Goal: Navigation & Orientation: Find specific page/section

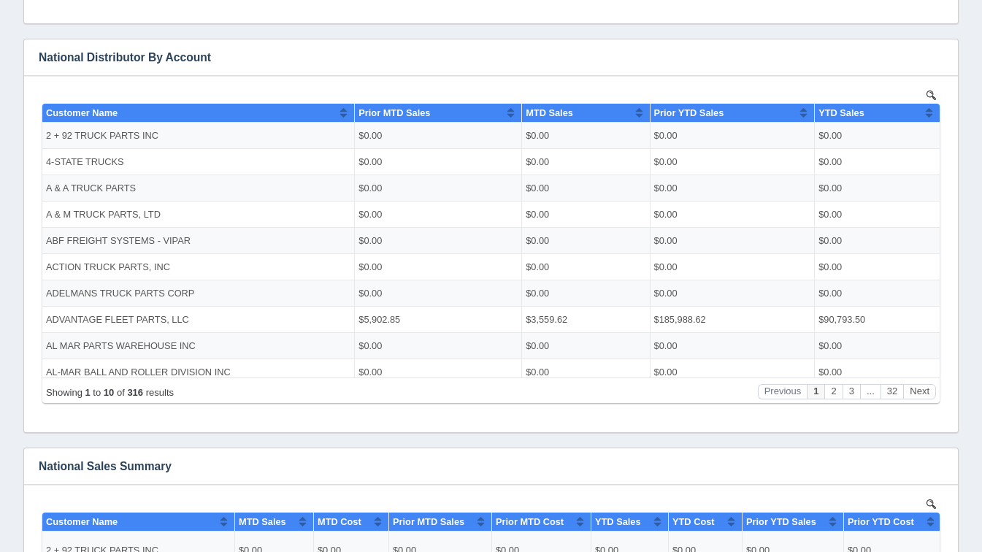
scroll to position [718, 0]
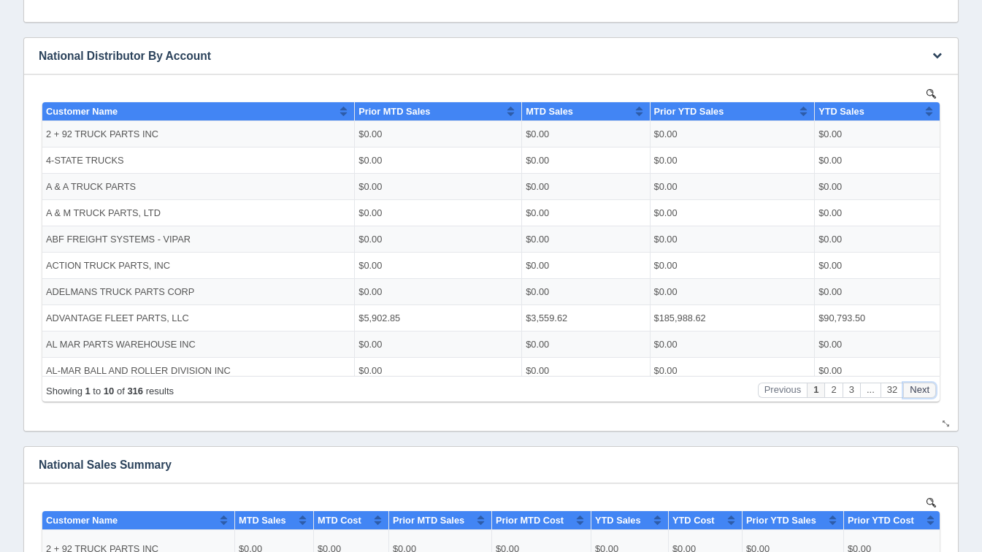
click at [921, 392] on button "Next" at bounding box center [919, 389] width 33 height 15
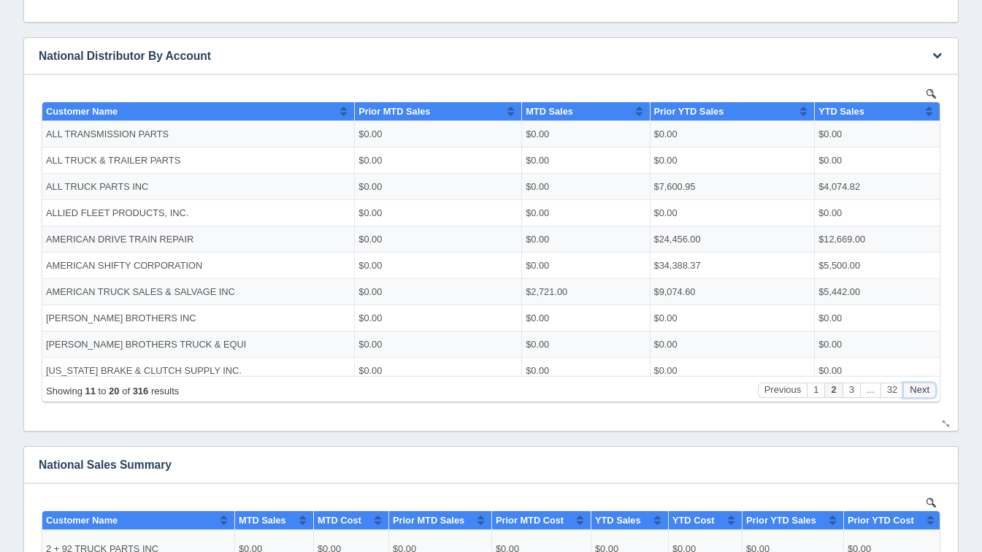
click at [921, 392] on button "Next" at bounding box center [919, 389] width 33 height 15
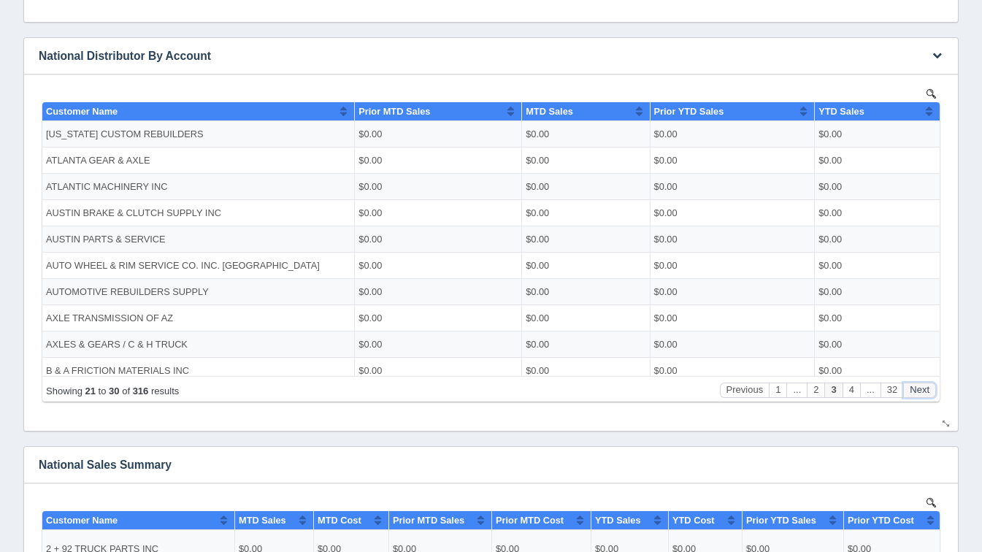
click at [921, 392] on button "Next" at bounding box center [919, 389] width 33 height 15
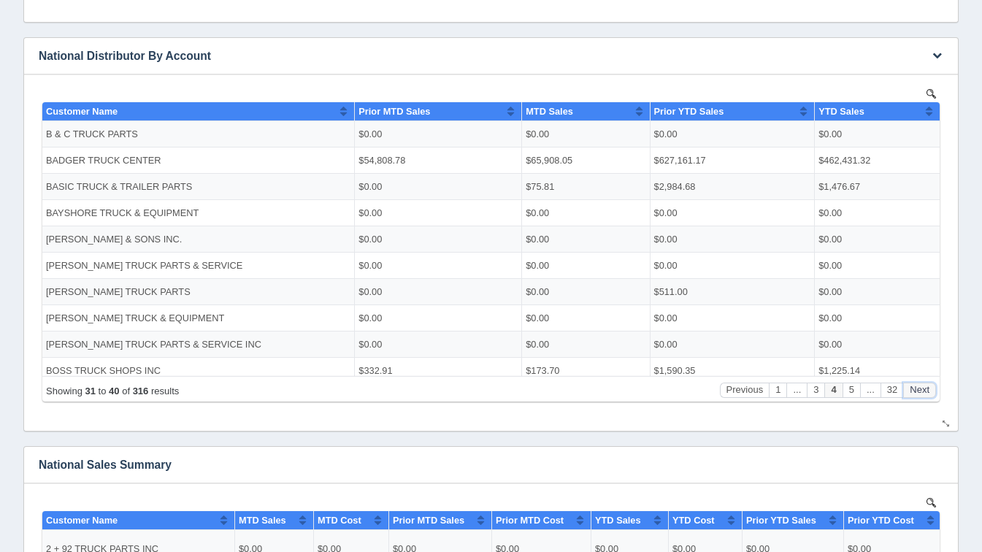
click at [921, 392] on button "Next" at bounding box center [919, 389] width 33 height 15
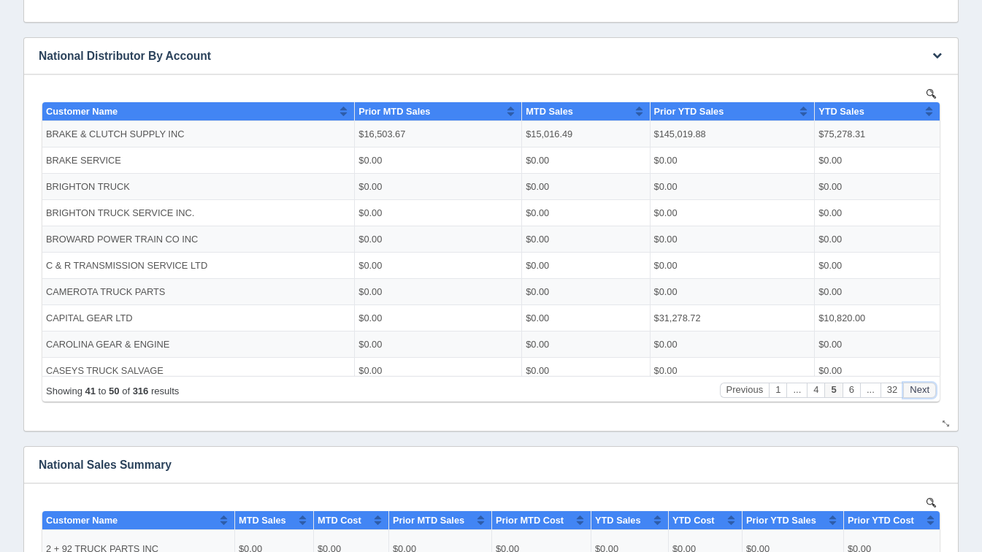
click at [921, 392] on button "Next" at bounding box center [919, 389] width 33 height 15
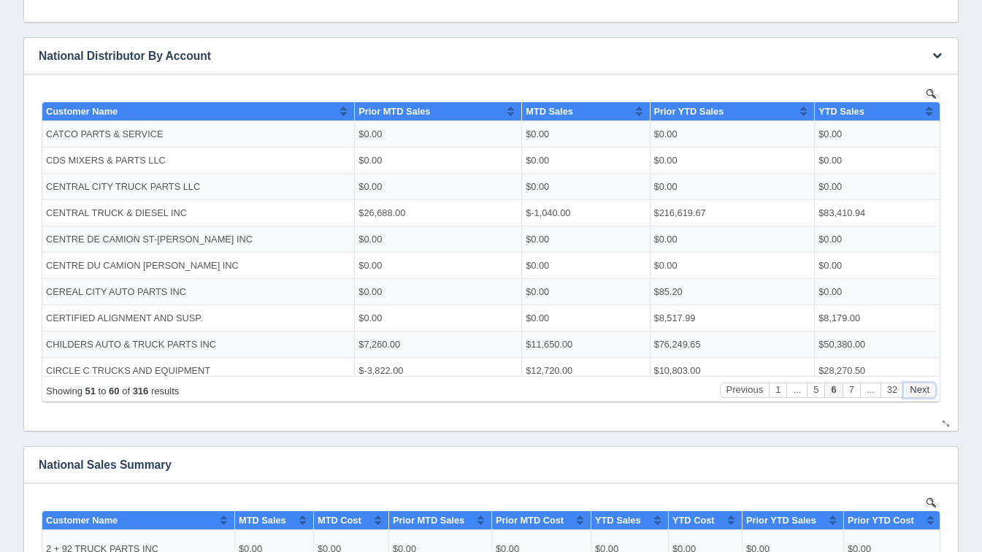
click at [921, 392] on button "Next" at bounding box center [919, 389] width 33 height 15
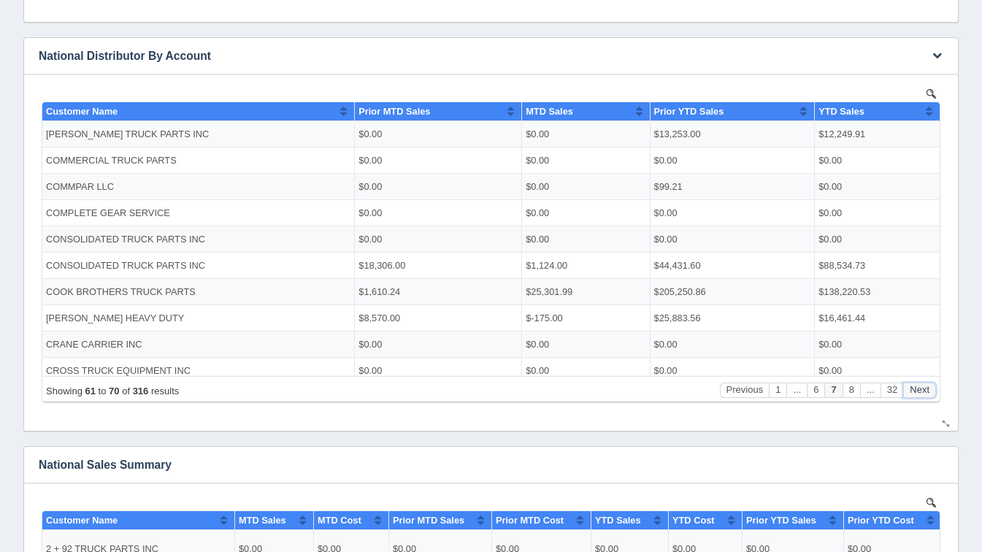
click at [921, 392] on button "Next" at bounding box center [919, 389] width 33 height 15
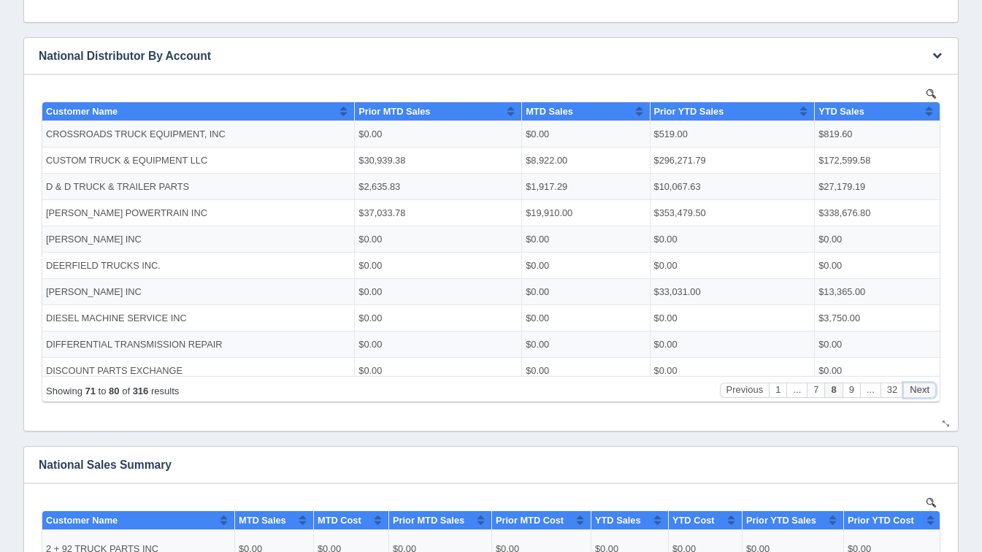
click at [921, 392] on button "Next" at bounding box center [919, 389] width 33 height 15
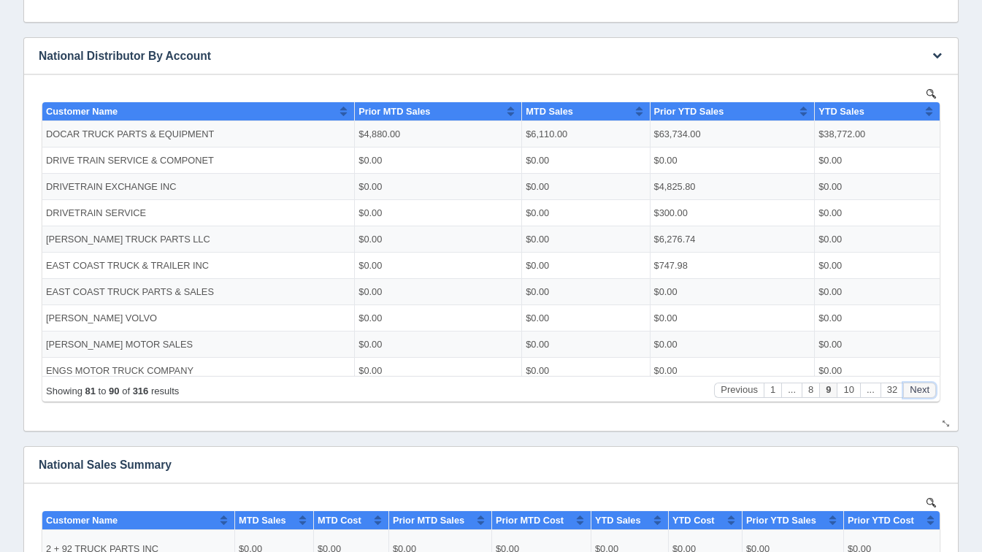
click at [921, 392] on button "Next" at bounding box center [919, 389] width 33 height 15
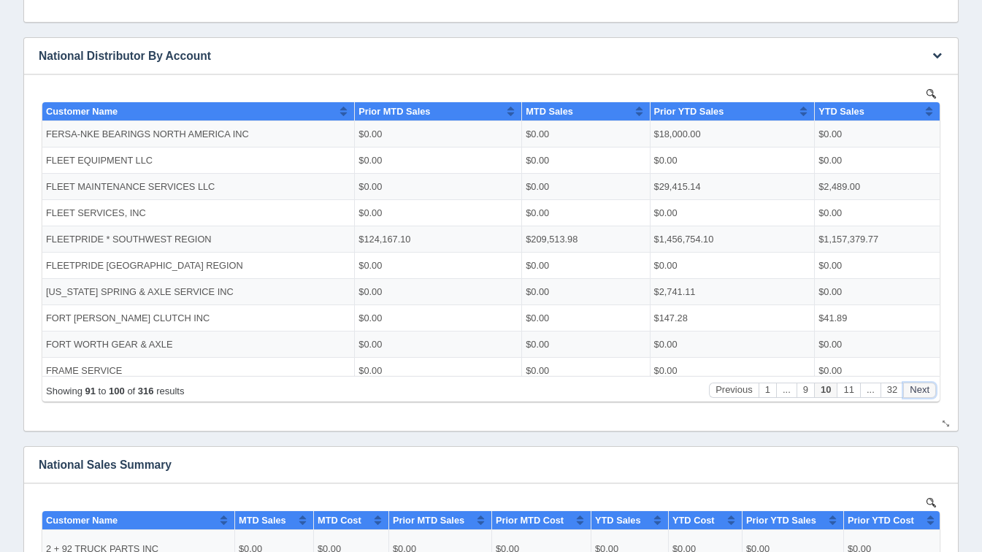
click at [921, 392] on button "Next" at bounding box center [919, 389] width 33 height 15
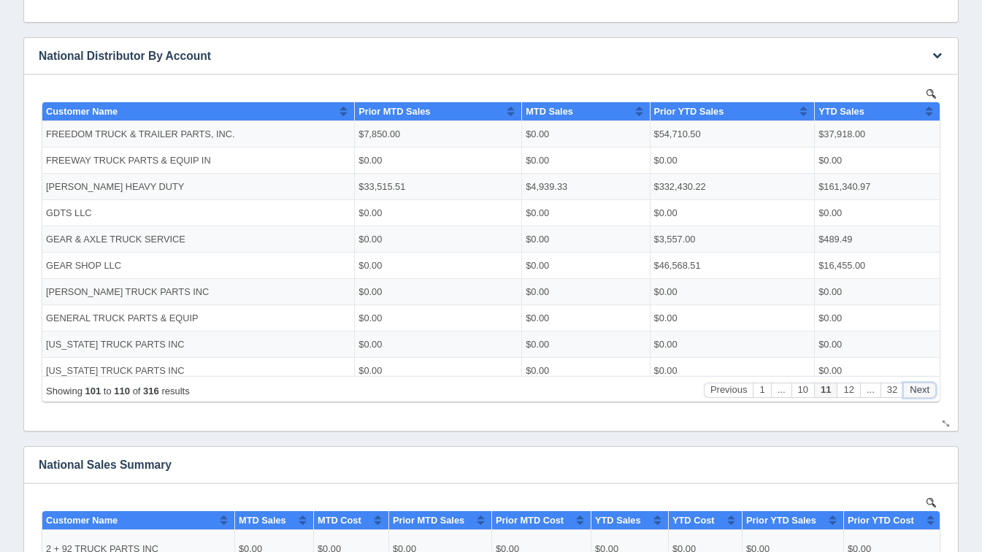
click at [921, 392] on button "Next" at bounding box center [919, 389] width 33 height 15
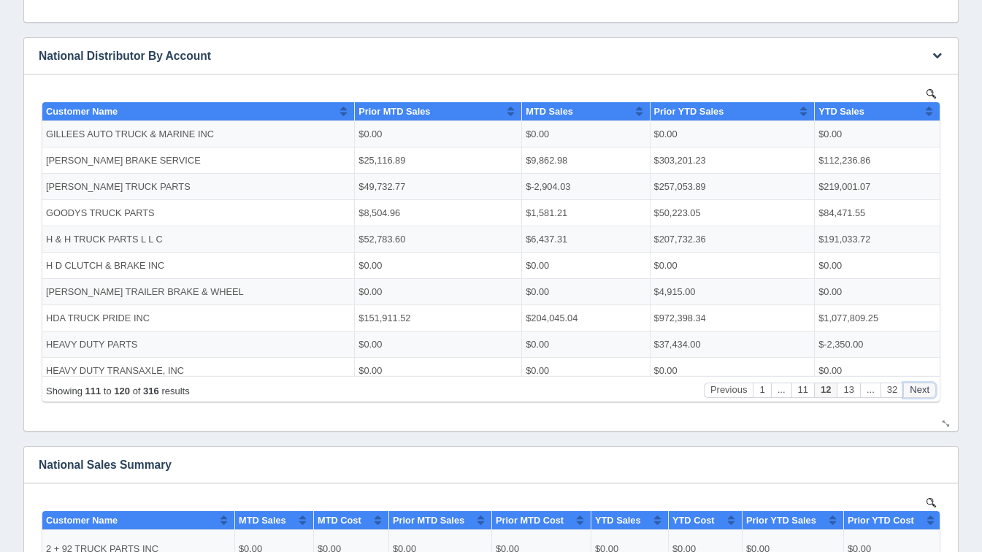
click at [921, 392] on button "Next" at bounding box center [919, 389] width 33 height 15
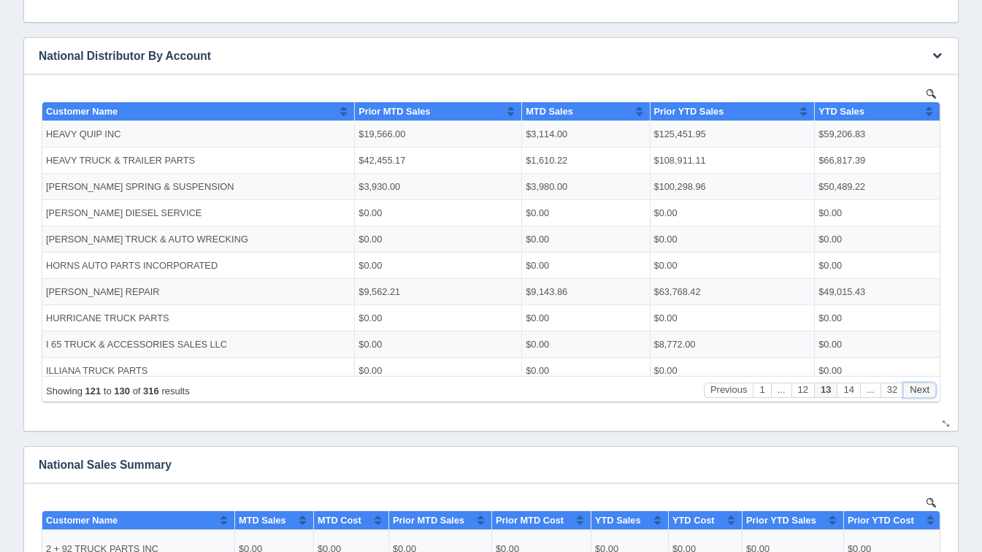
click at [921, 392] on button "Next" at bounding box center [919, 389] width 33 height 15
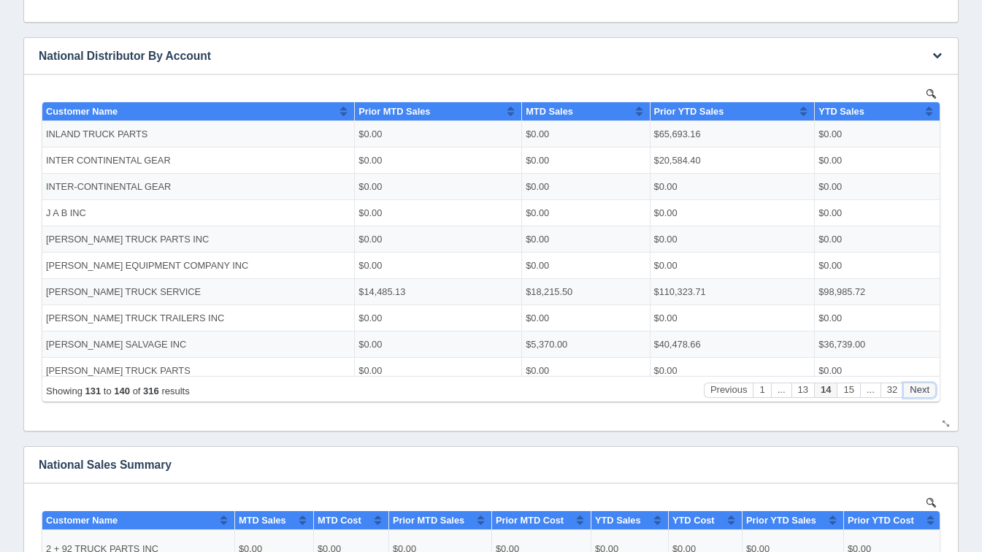
click at [921, 392] on button "Next" at bounding box center [919, 389] width 33 height 15
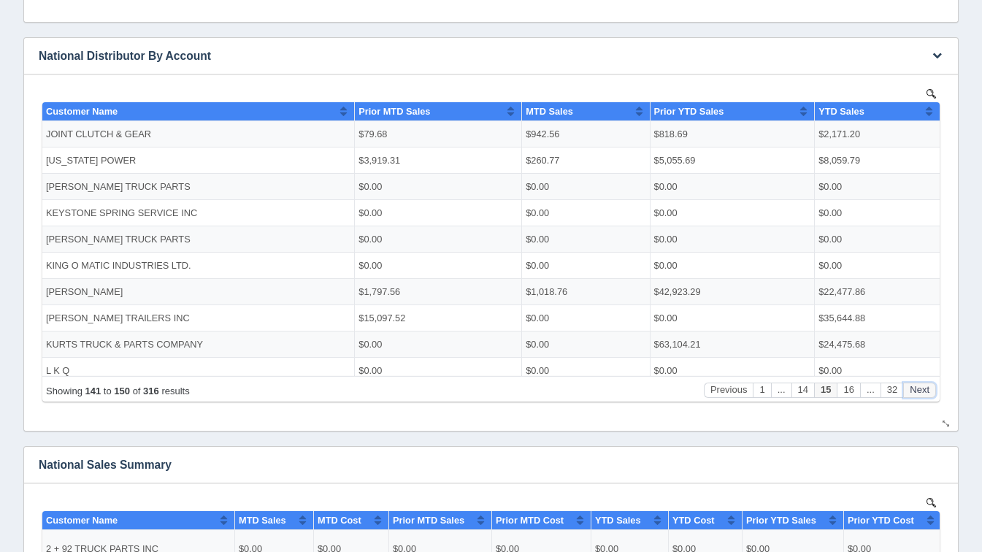
click at [921, 392] on button "Next" at bounding box center [919, 389] width 33 height 15
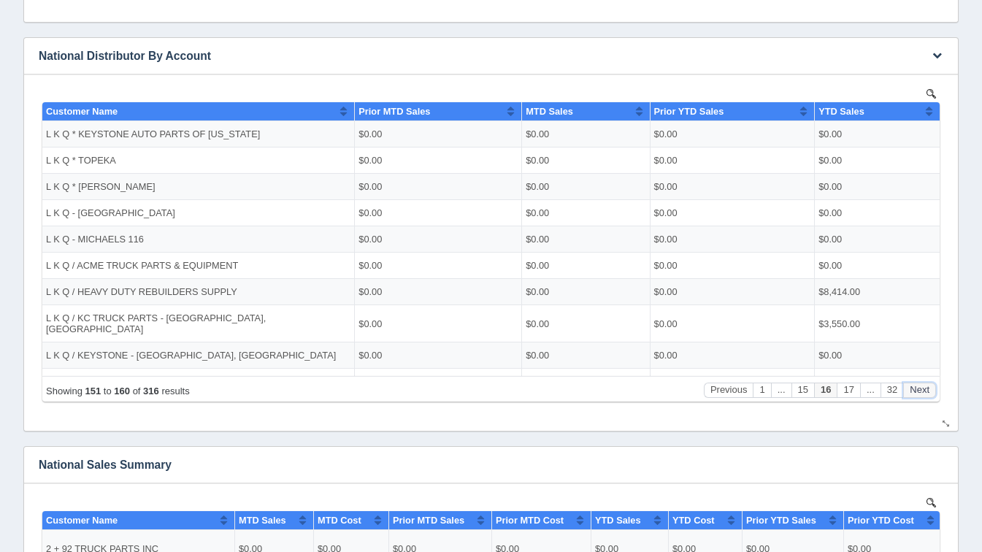
click at [921, 392] on button "Next" at bounding box center [919, 389] width 33 height 15
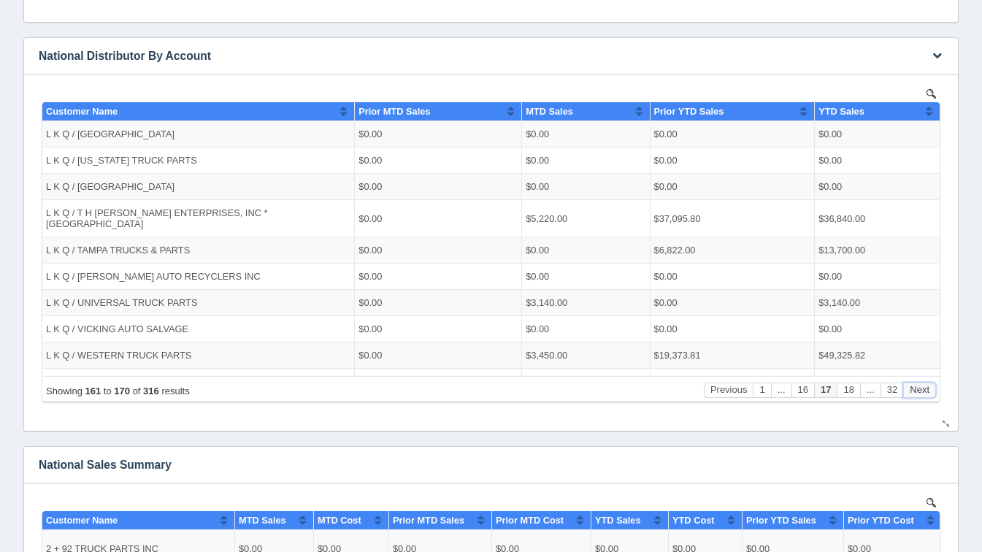
click at [921, 392] on button "Next" at bounding box center [919, 389] width 33 height 15
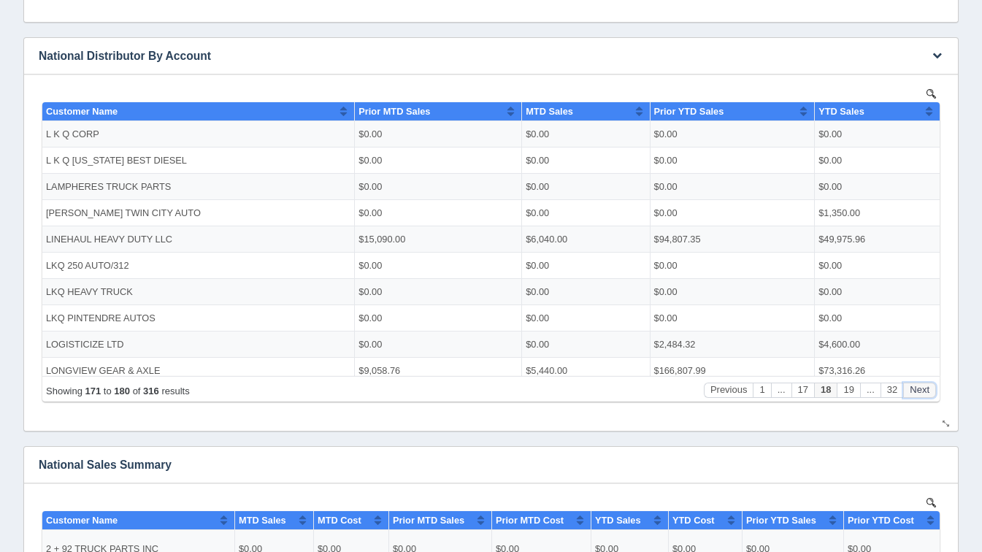
click at [921, 392] on button "Next" at bounding box center [919, 389] width 33 height 15
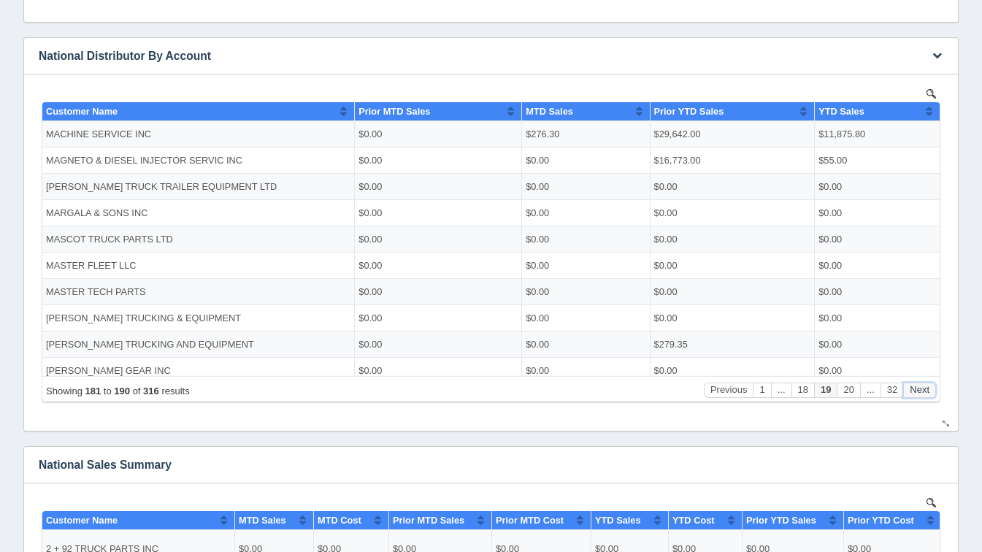
click at [921, 392] on button "Next" at bounding box center [919, 389] width 33 height 15
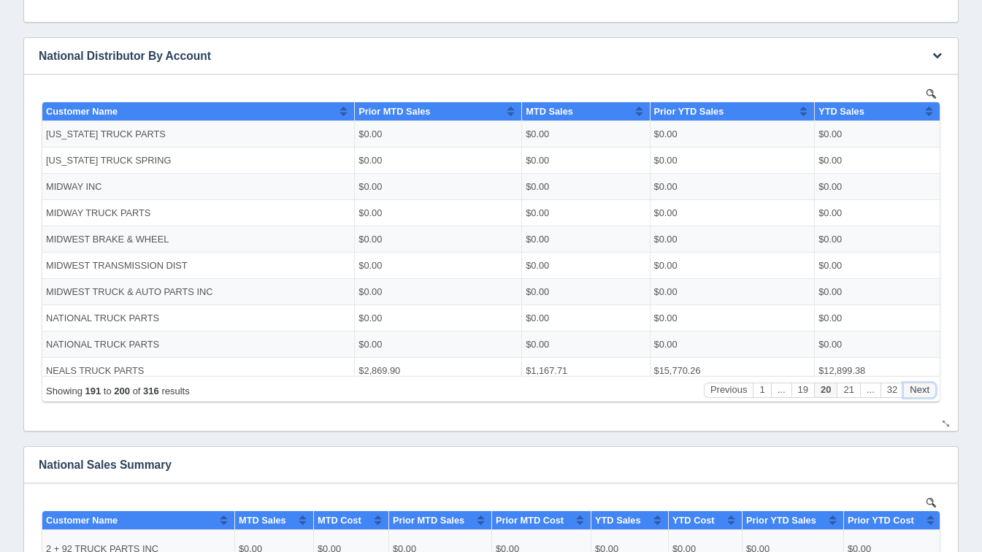
click at [921, 392] on button "Next" at bounding box center [919, 389] width 33 height 15
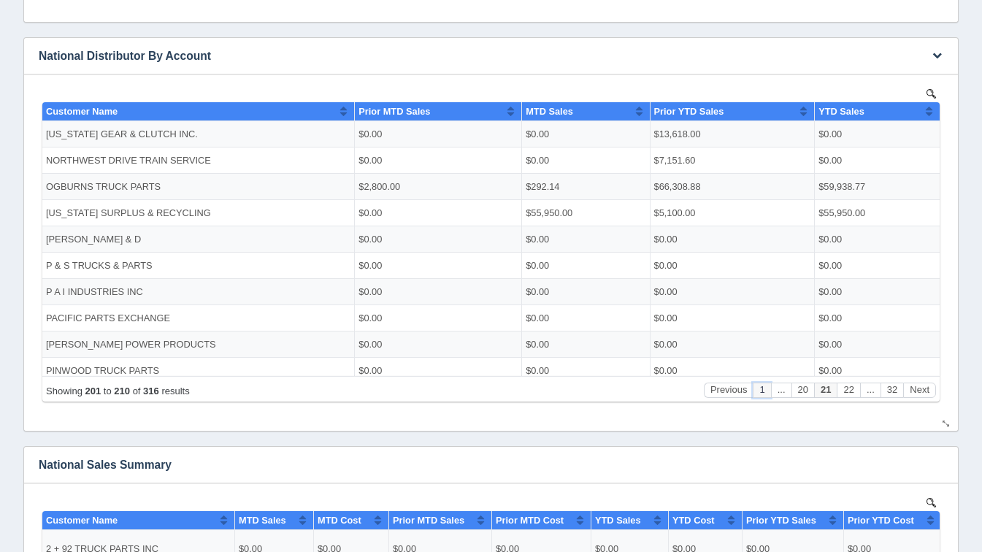
click at [763, 396] on button "1" at bounding box center [762, 389] width 18 height 15
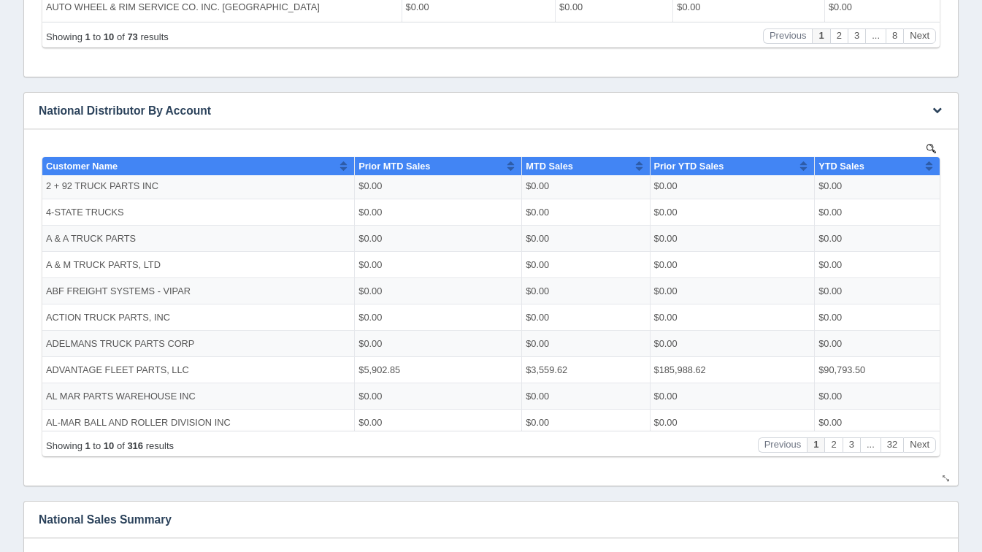
scroll to position [667, 0]
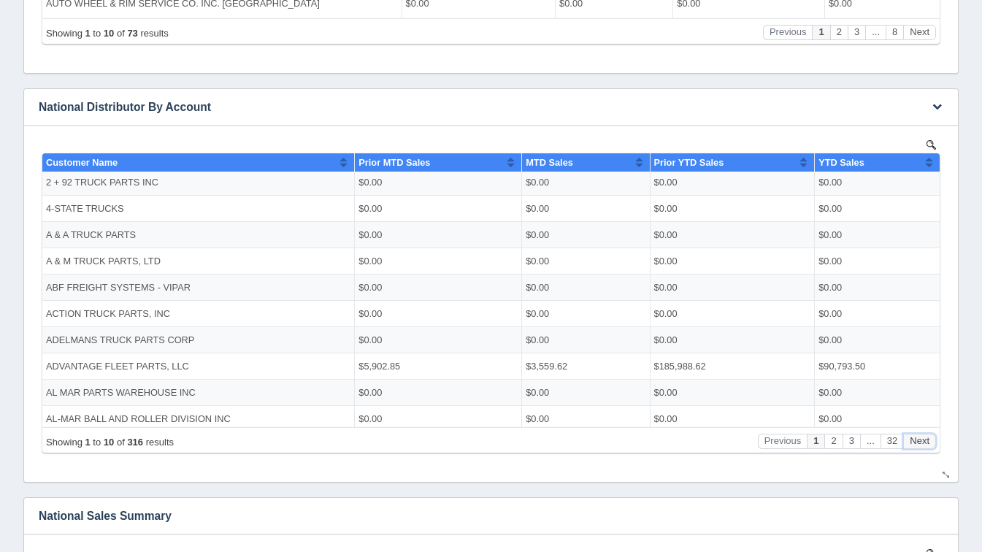
click at [913, 442] on button "Next" at bounding box center [919, 440] width 33 height 15
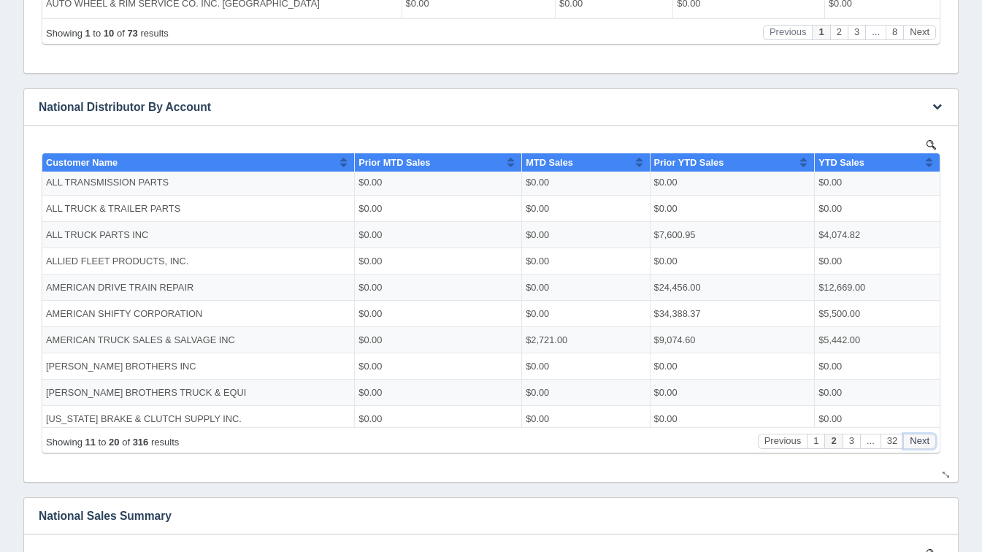
click at [913, 442] on button "Next" at bounding box center [919, 440] width 33 height 15
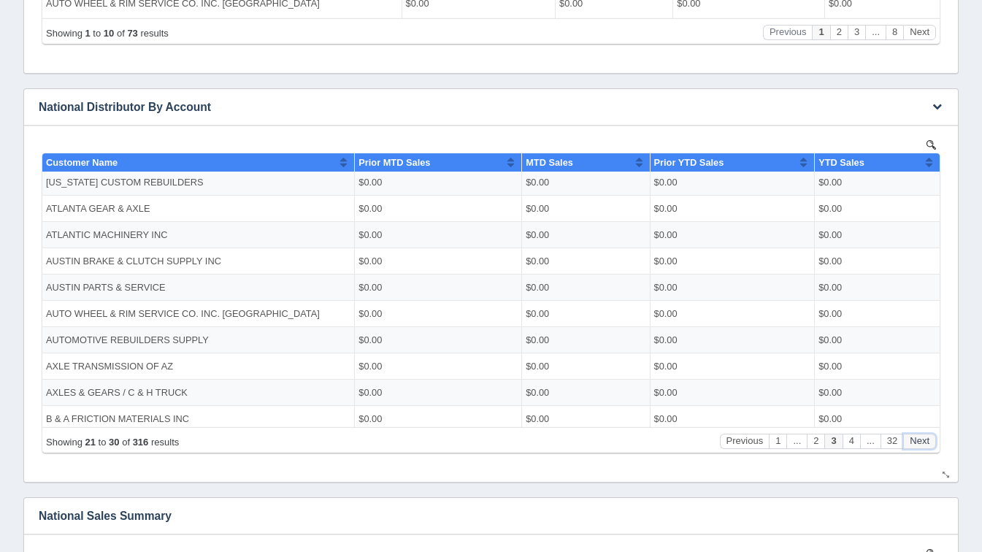
click at [913, 442] on button "Next" at bounding box center [919, 440] width 33 height 15
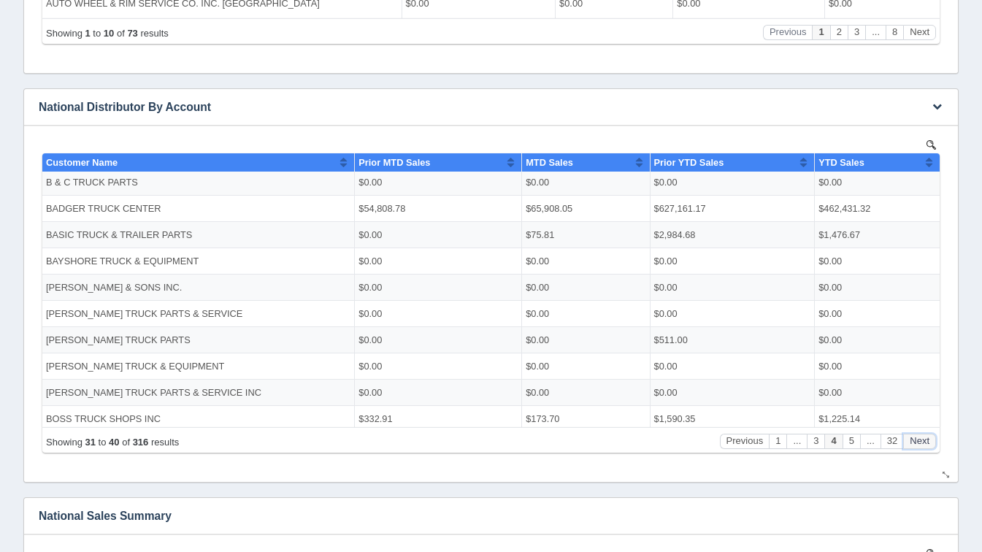
scroll to position [667, 0]
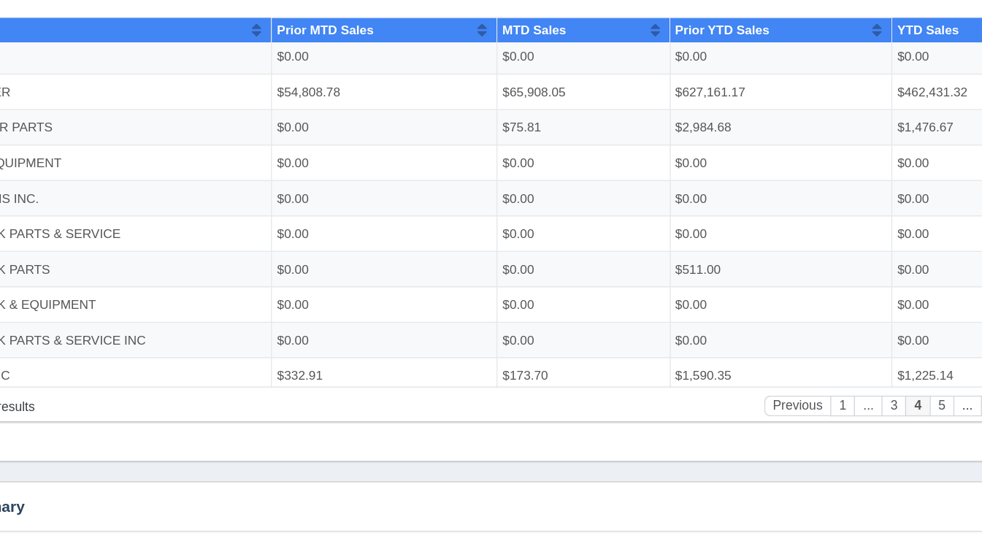
click at [676, 302] on button "..." at bounding box center [677, 301] width 20 height 15
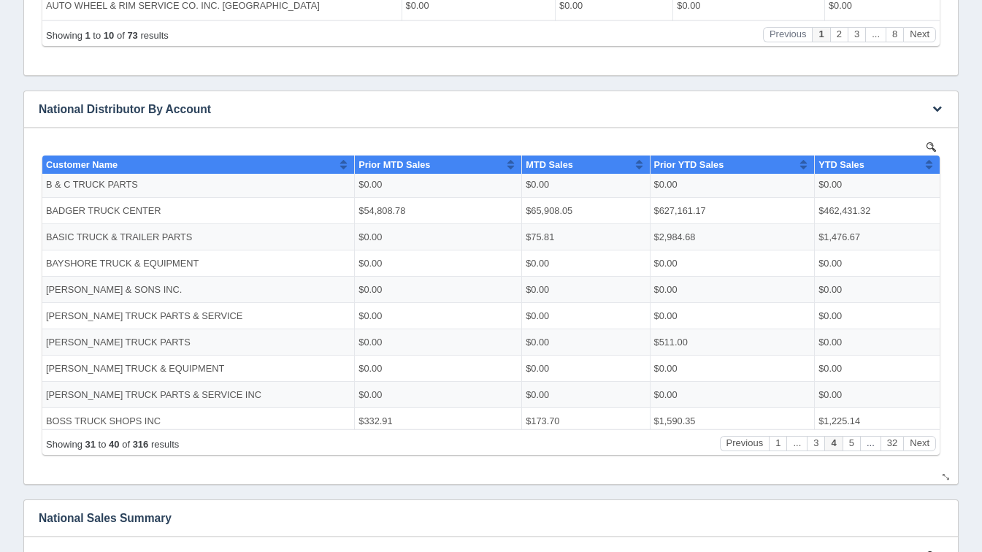
scroll to position [663, 0]
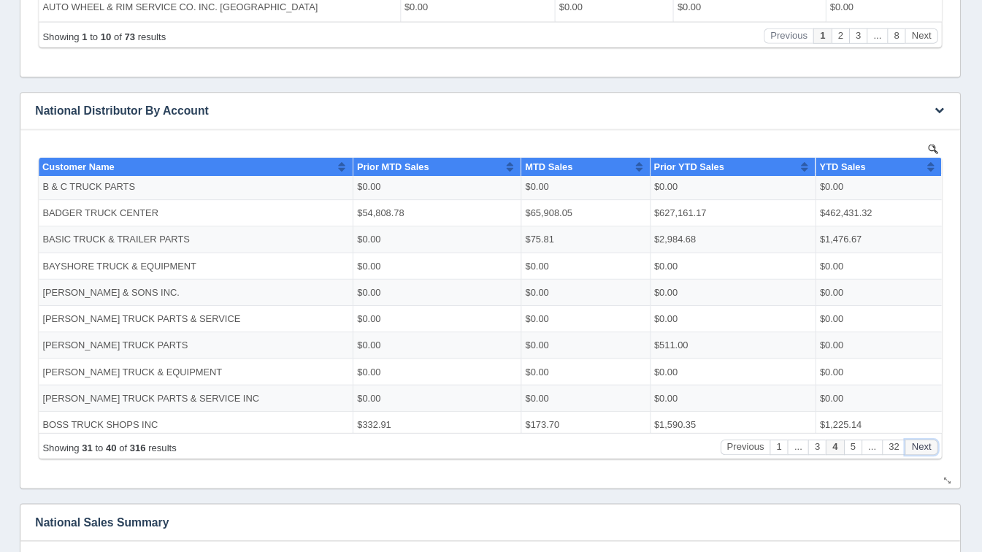
click at [913, 441] on button "Next" at bounding box center [916, 444] width 33 height 15
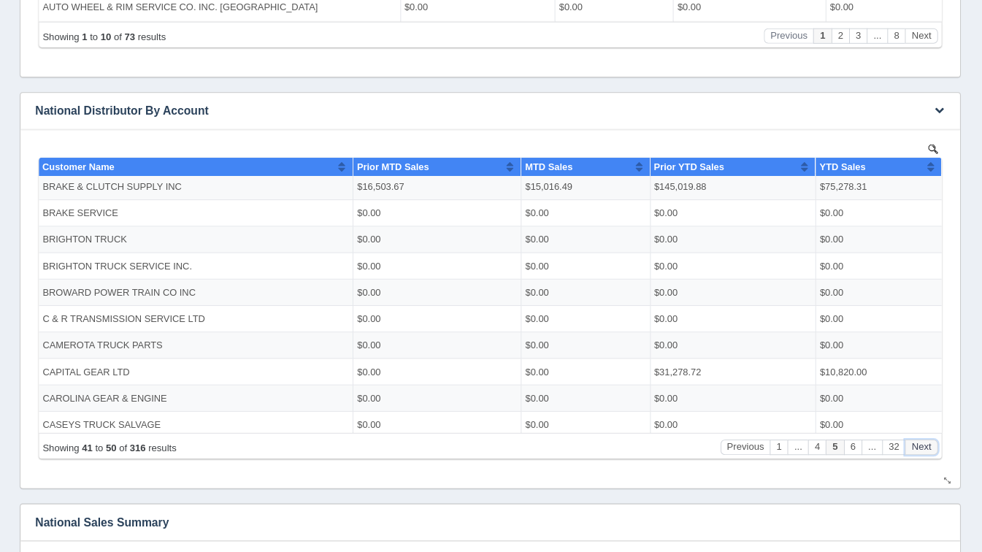
click at [913, 441] on button "Next" at bounding box center [916, 444] width 33 height 15
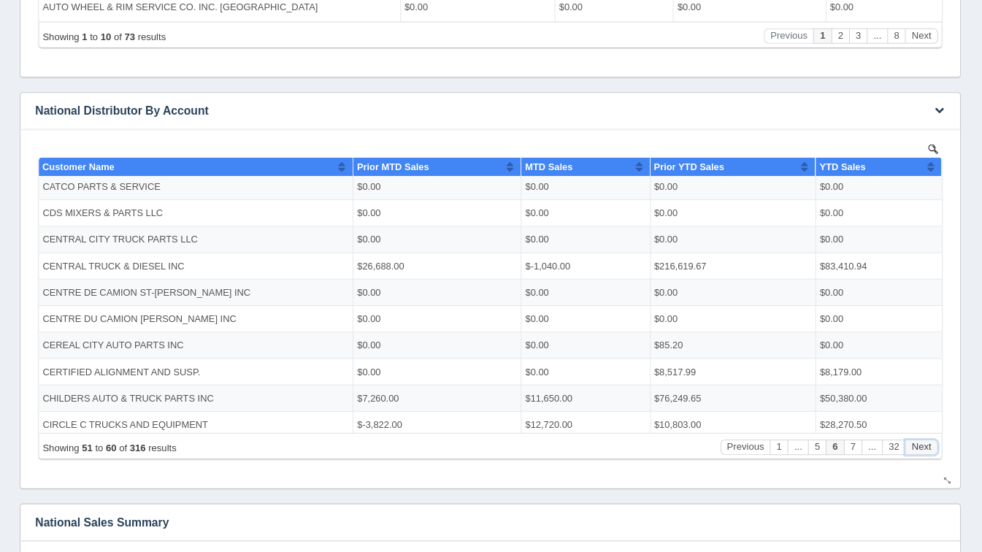
click at [913, 441] on button "Next" at bounding box center [916, 444] width 33 height 15
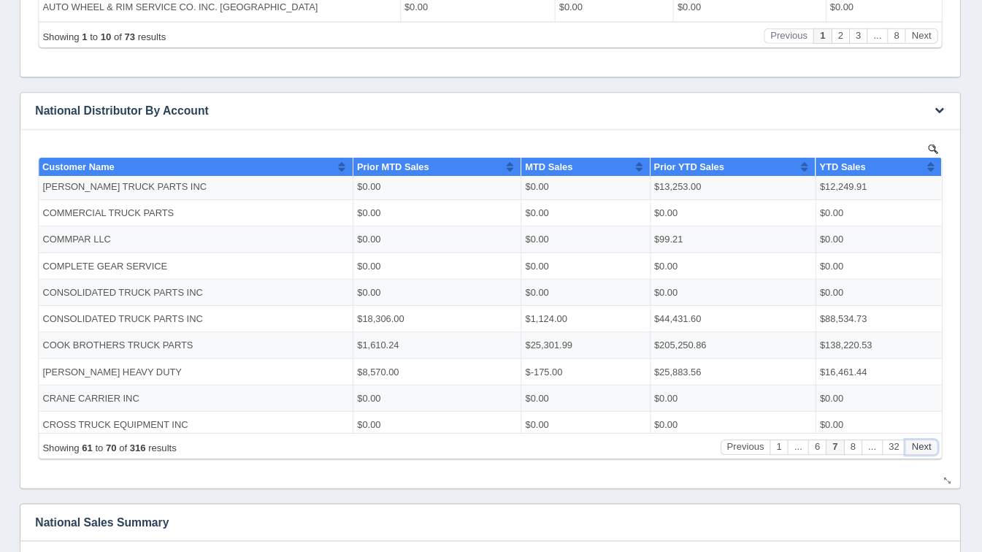
click at [913, 441] on button "Next" at bounding box center [916, 444] width 33 height 15
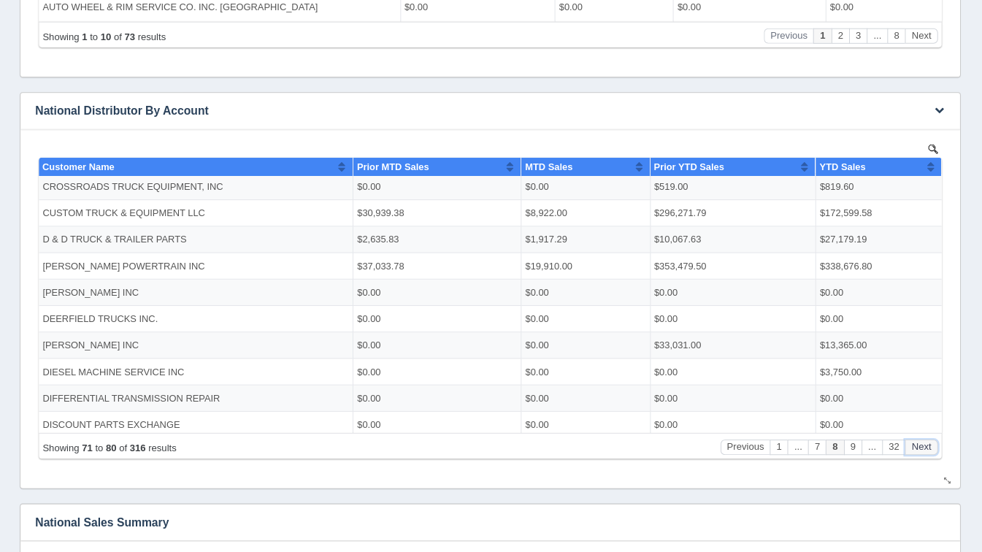
click at [913, 441] on button "Next" at bounding box center [916, 444] width 33 height 15
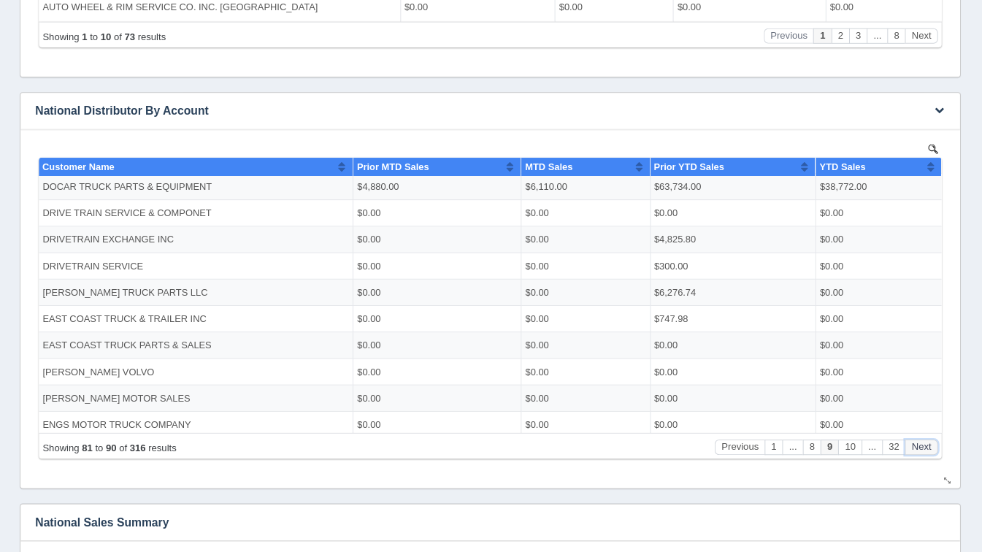
click at [913, 441] on button "Next" at bounding box center [916, 444] width 33 height 15
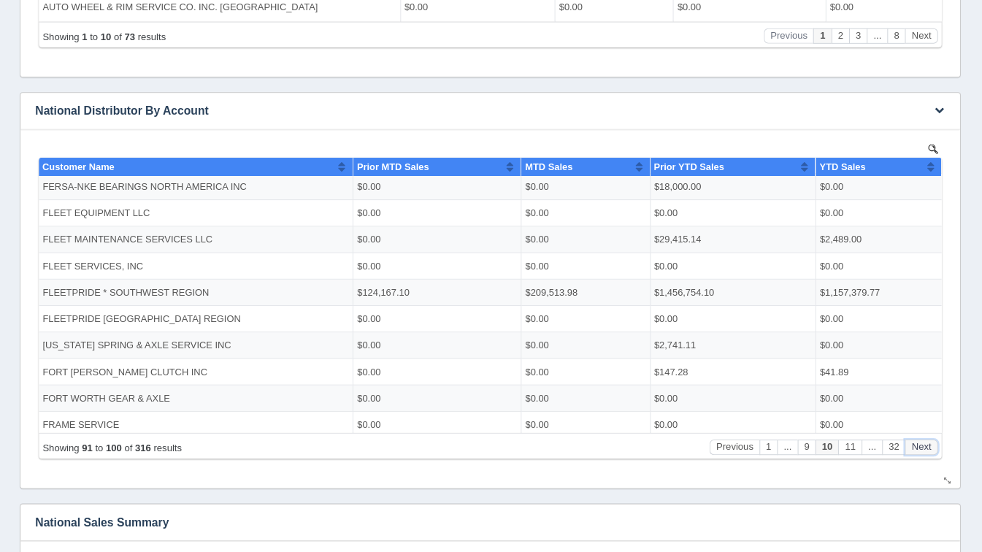
click at [913, 441] on button "Next" at bounding box center [916, 444] width 33 height 15
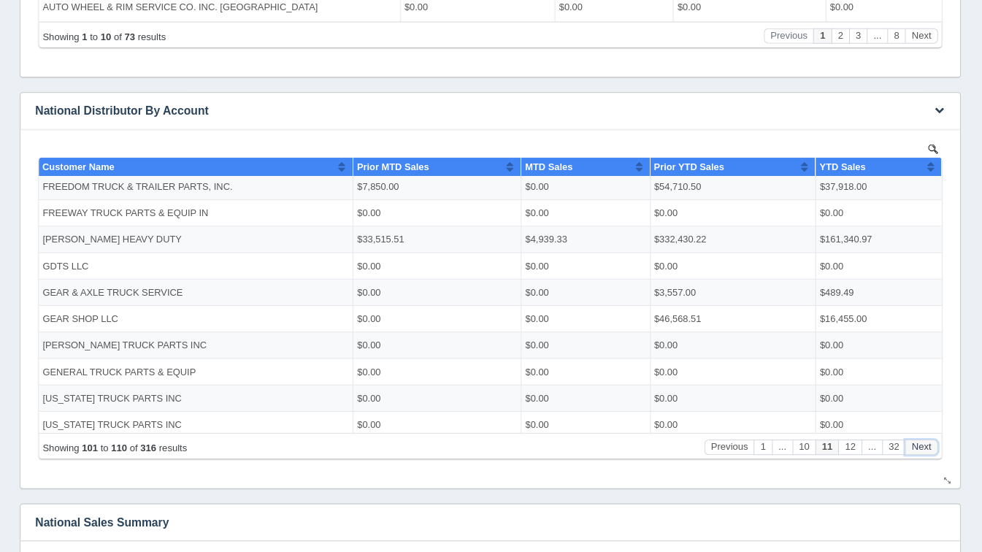
click at [913, 441] on button "Next" at bounding box center [916, 444] width 33 height 15
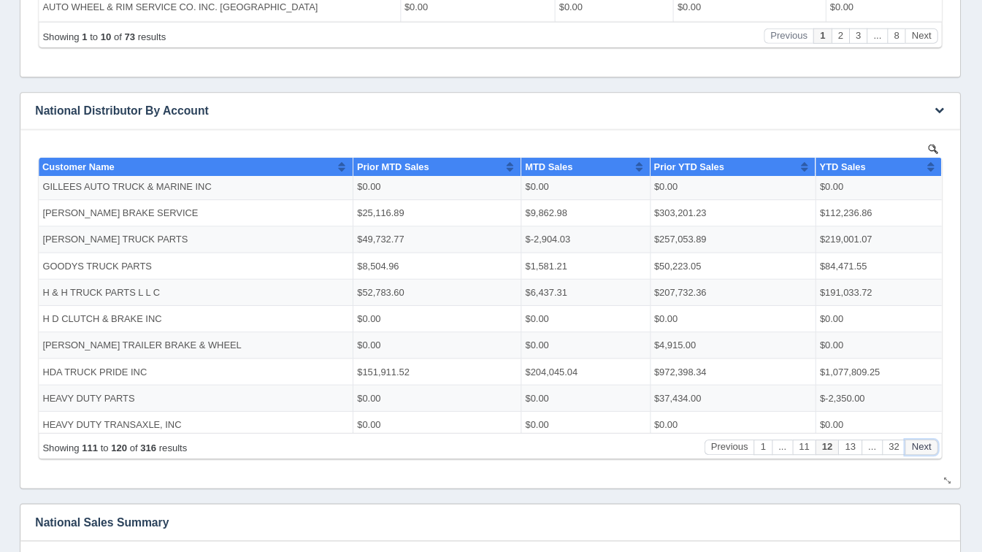
click at [913, 441] on button "Next" at bounding box center [916, 444] width 33 height 15
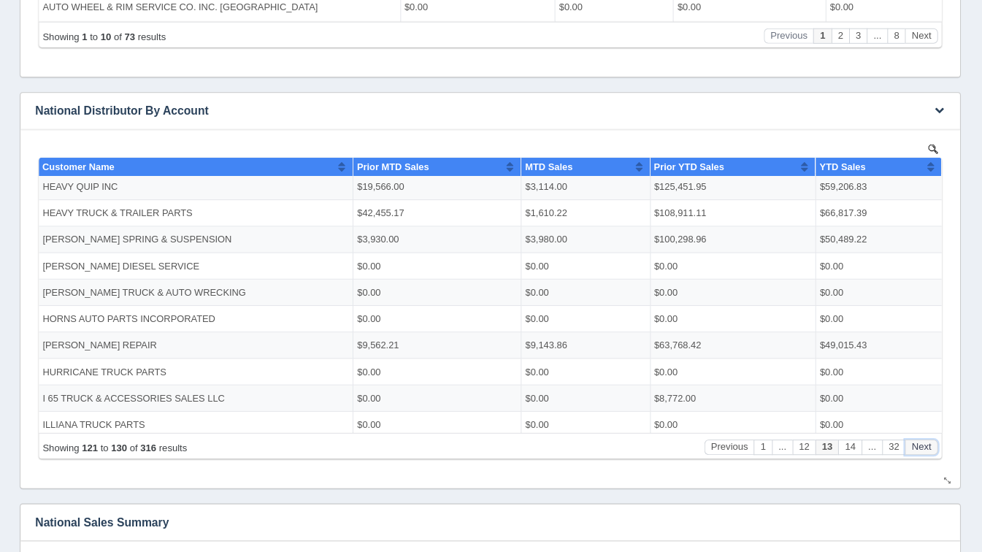
click at [913, 441] on button "Next" at bounding box center [916, 444] width 33 height 15
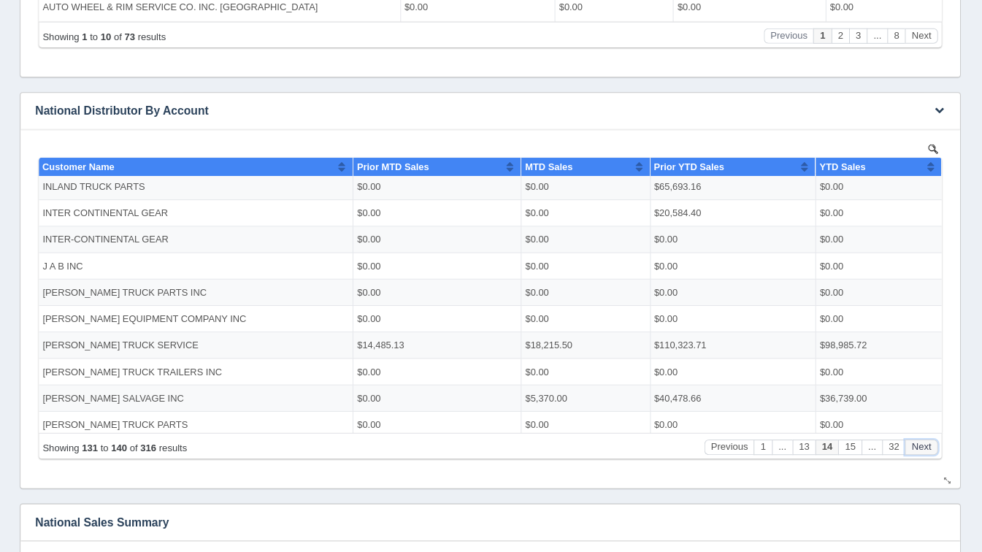
click at [913, 441] on button "Next" at bounding box center [916, 444] width 33 height 15
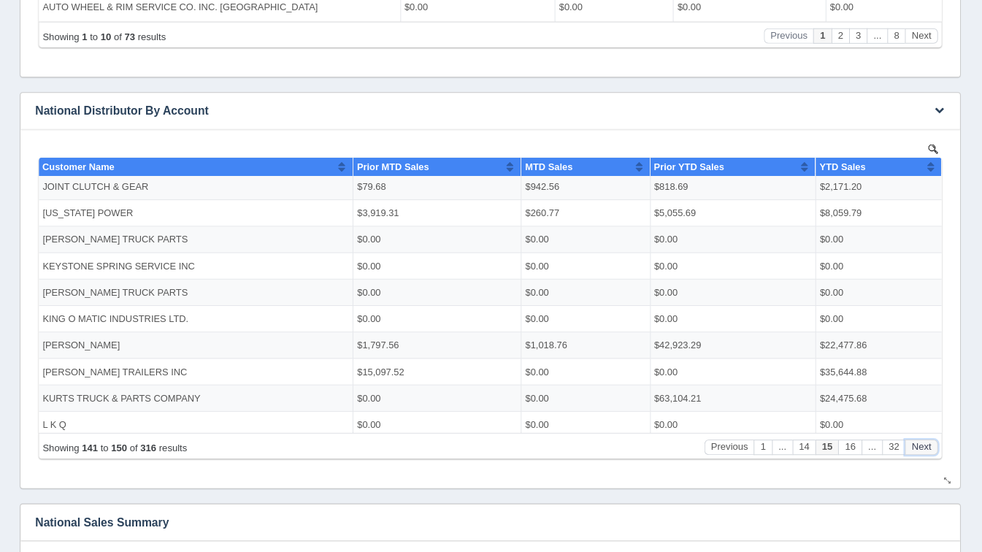
click at [913, 441] on button "Next" at bounding box center [916, 444] width 33 height 15
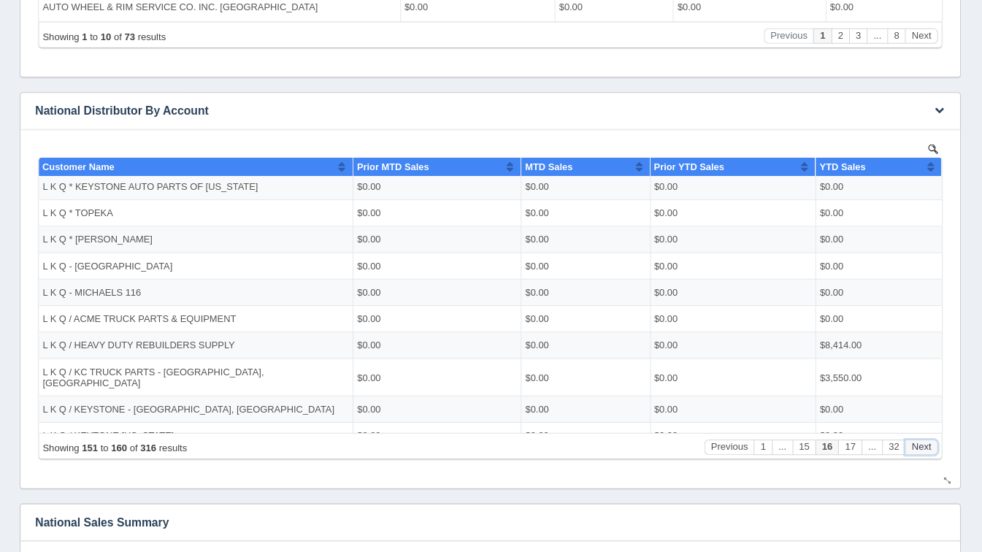
click at [913, 441] on button "Next" at bounding box center [916, 444] width 33 height 15
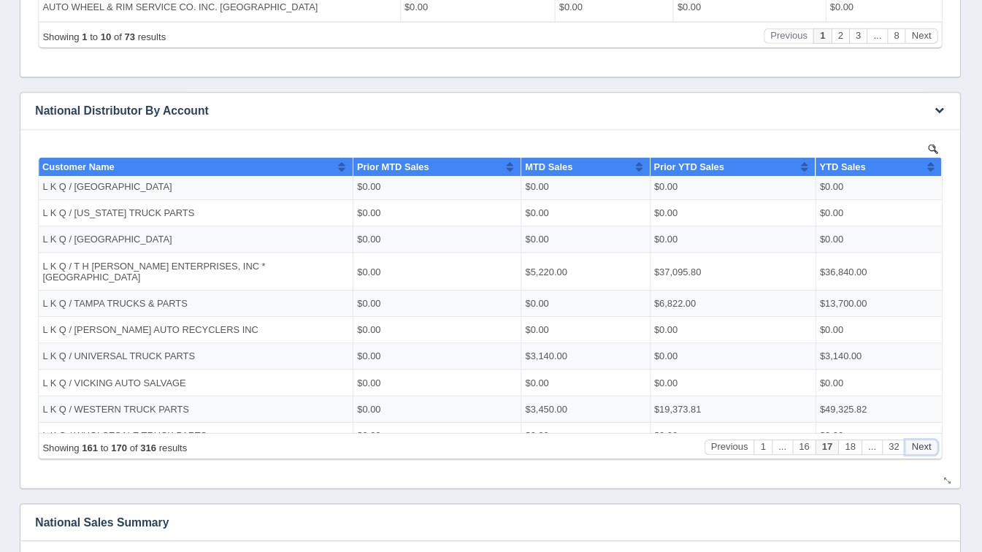
click at [913, 441] on button "Next" at bounding box center [916, 444] width 33 height 15
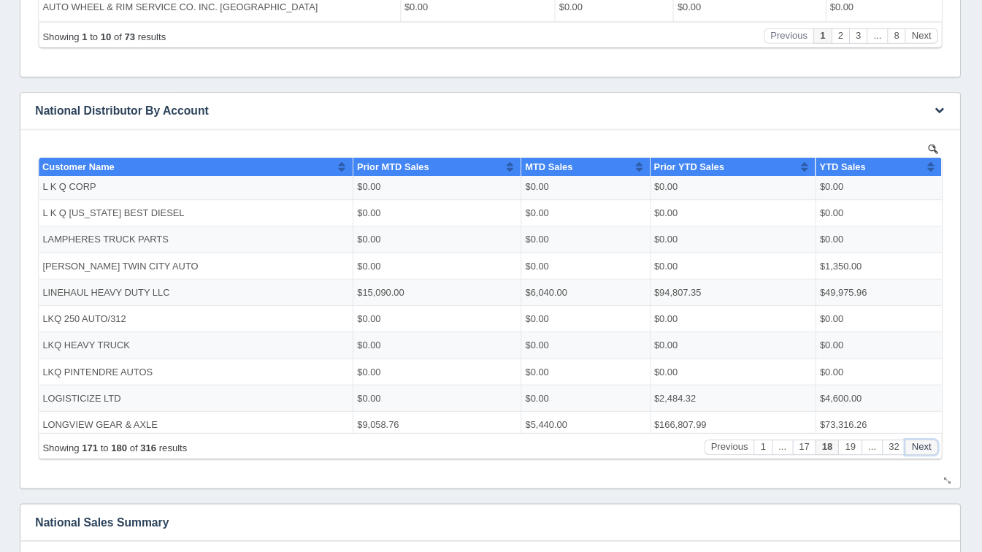
click at [913, 441] on button "Next" at bounding box center [916, 444] width 33 height 15
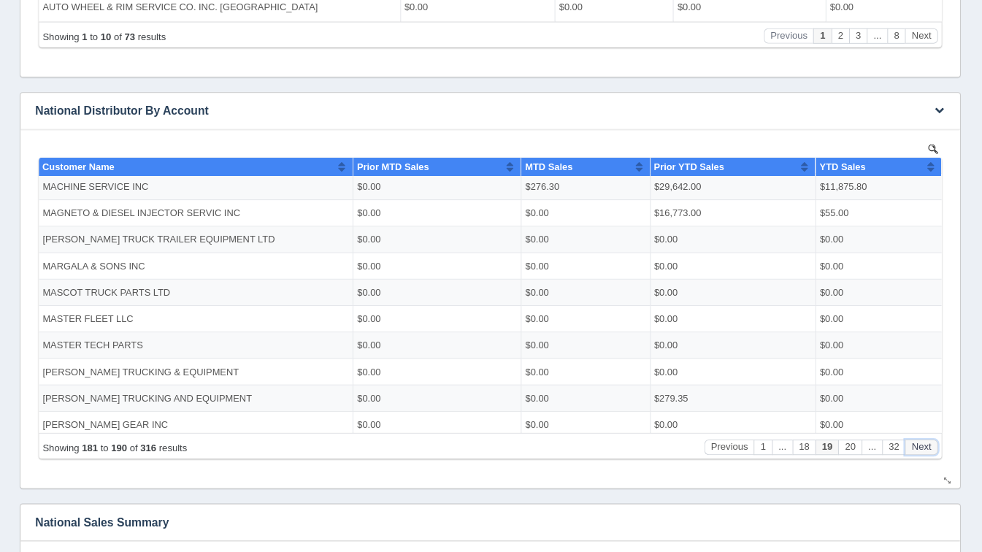
click at [913, 441] on button "Next" at bounding box center [916, 444] width 33 height 15
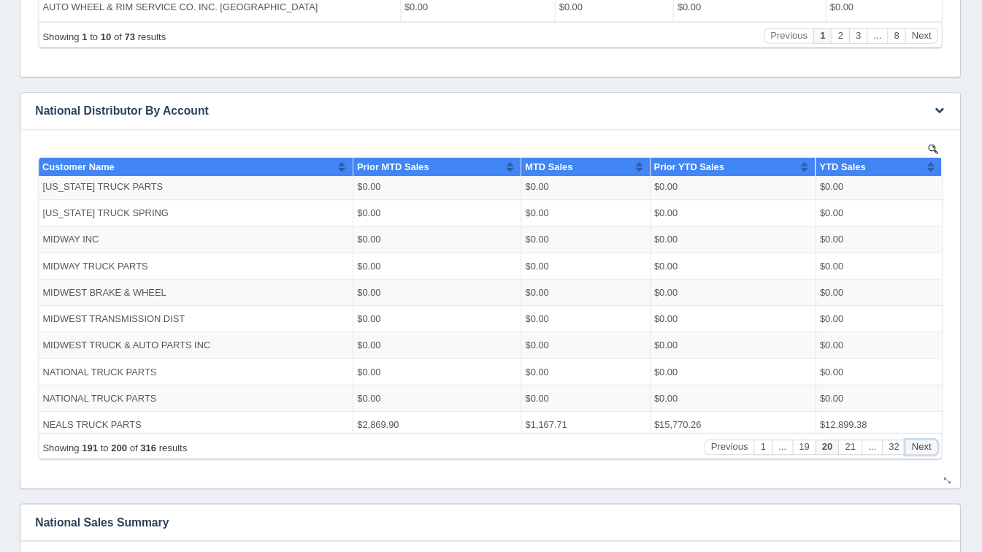
click at [913, 441] on button "Next" at bounding box center [916, 444] width 33 height 15
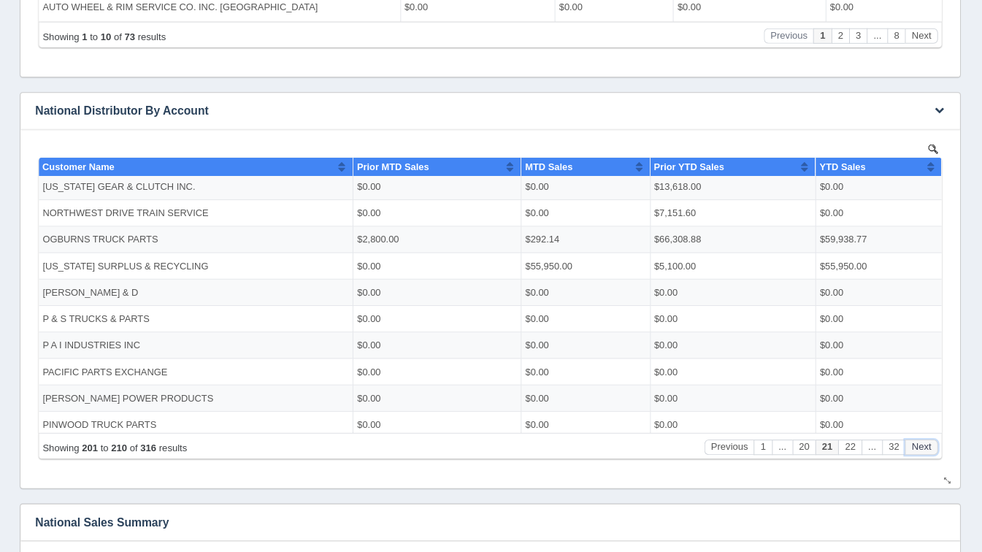
click at [913, 441] on button "Next" at bounding box center [916, 444] width 33 height 15
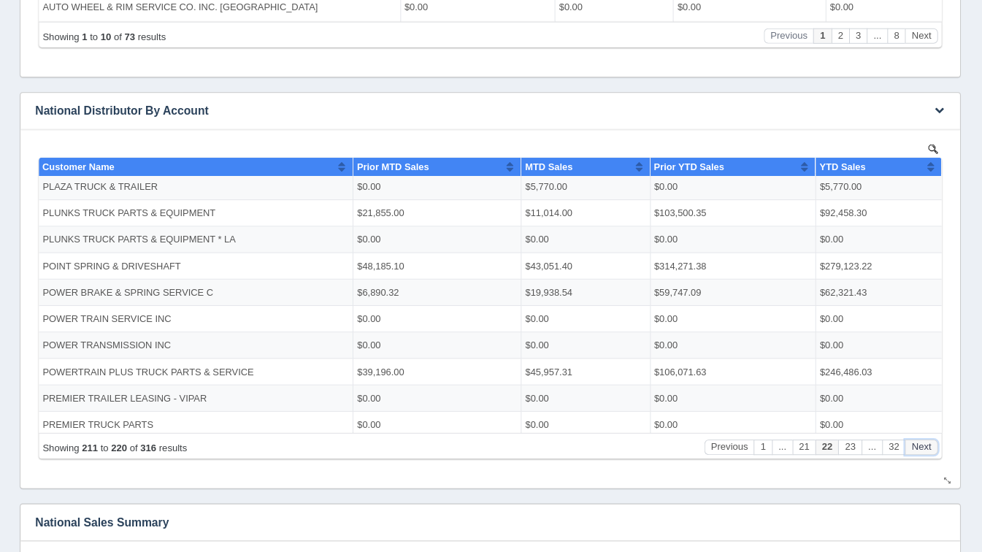
click at [913, 441] on button "Next" at bounding box center [916, 444] width 33 height 15
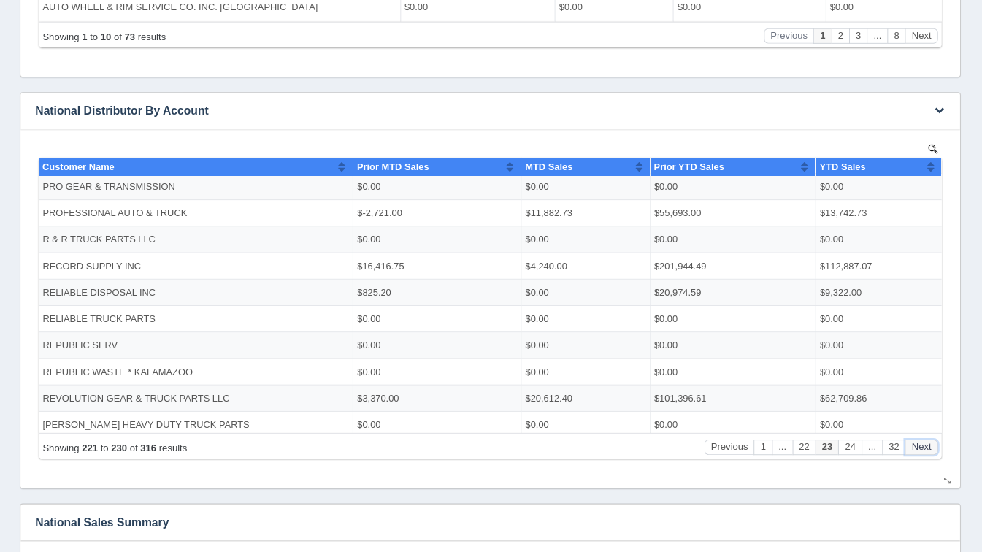
click at [913, 441] on button "Next" at bounding box center [916, 444] width 33 height 15
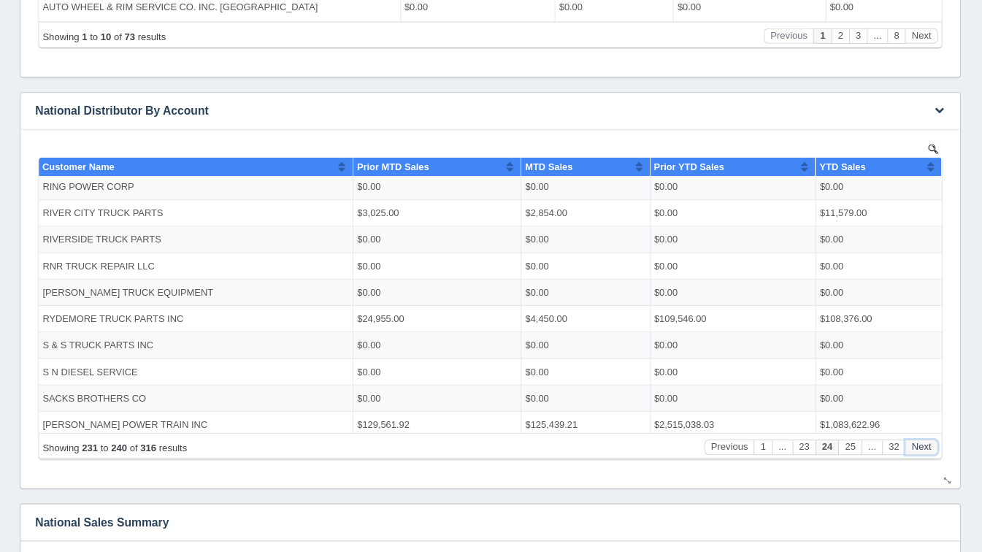
click at [913, 441] on button "Next" at bounding box center [916, 444] width 33 height 15
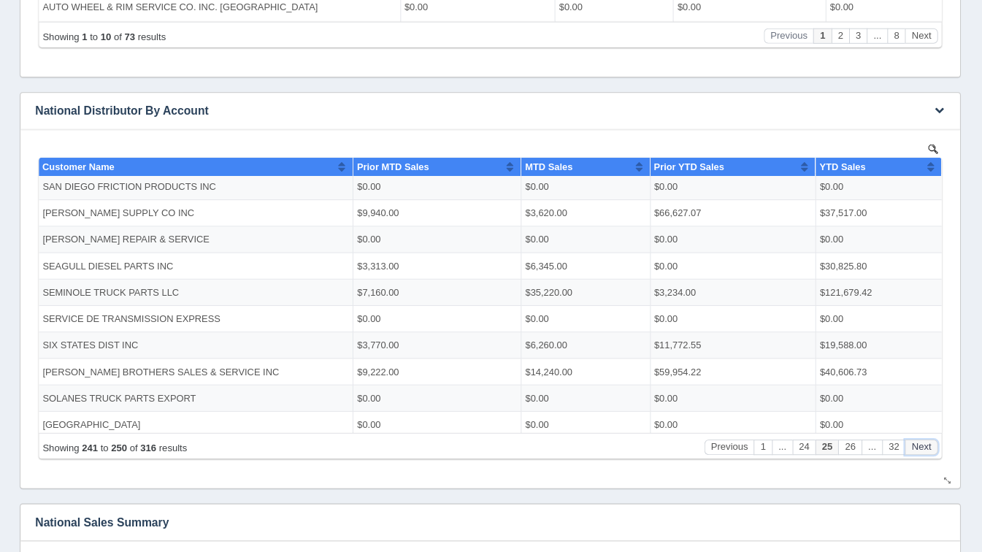
click at [913, 441] on button "Next" at bounding box center [916, 444] width 33 height 15
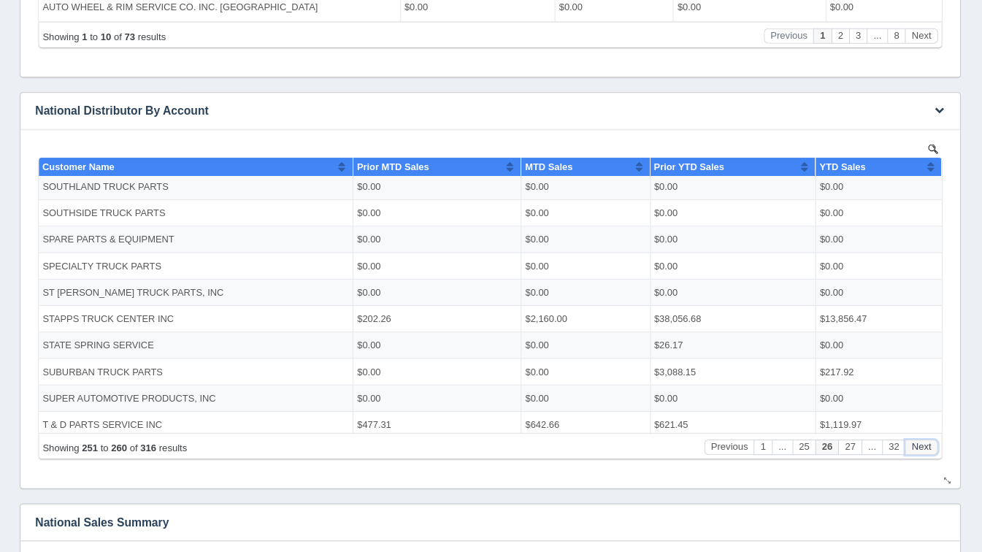
click at [913, 441] on button "Next" at bounding box center [916, 444] width 33 height 15
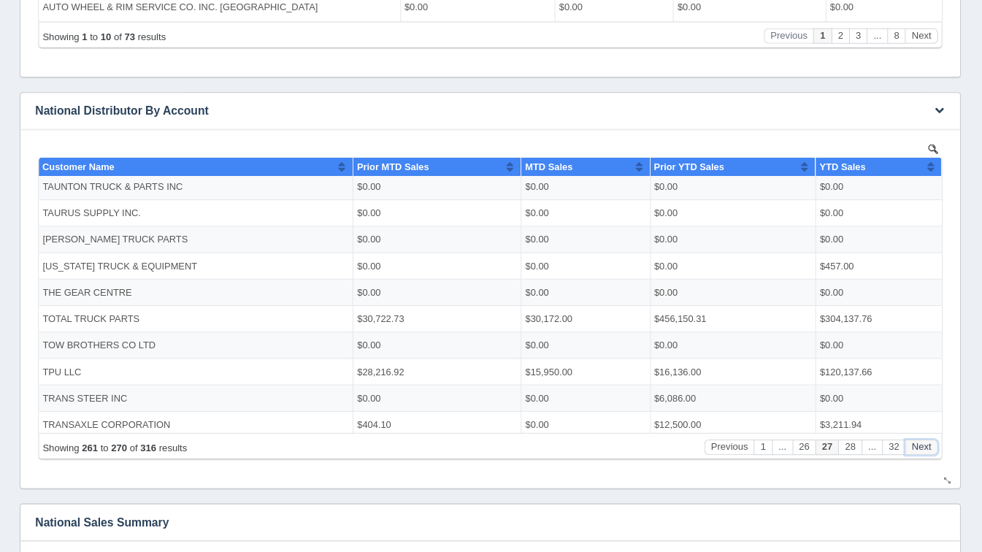
click at [913, 441] on button "Next" at bounding box center [916, 444] width 33 height 15
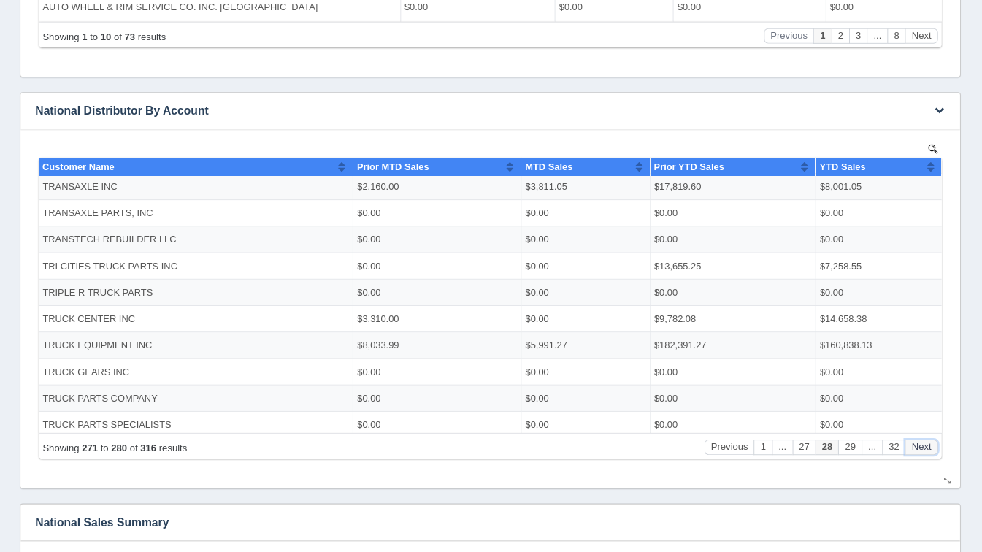
click at [913, 441] on button "Next" at bounding box center [916, 444] width 33 height 15
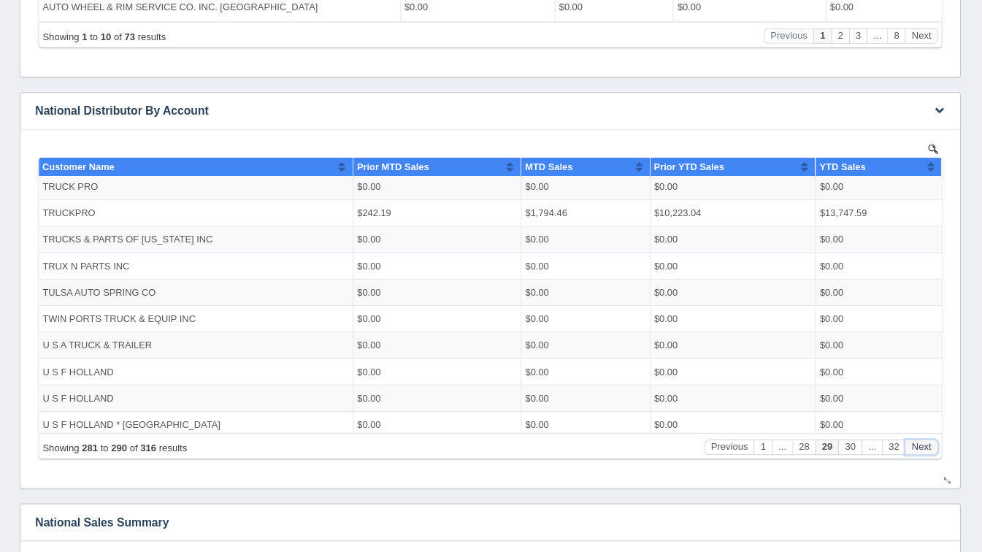
click at [913, 441] on button "Next" at bounding box center [916, 444] width 33 height 15
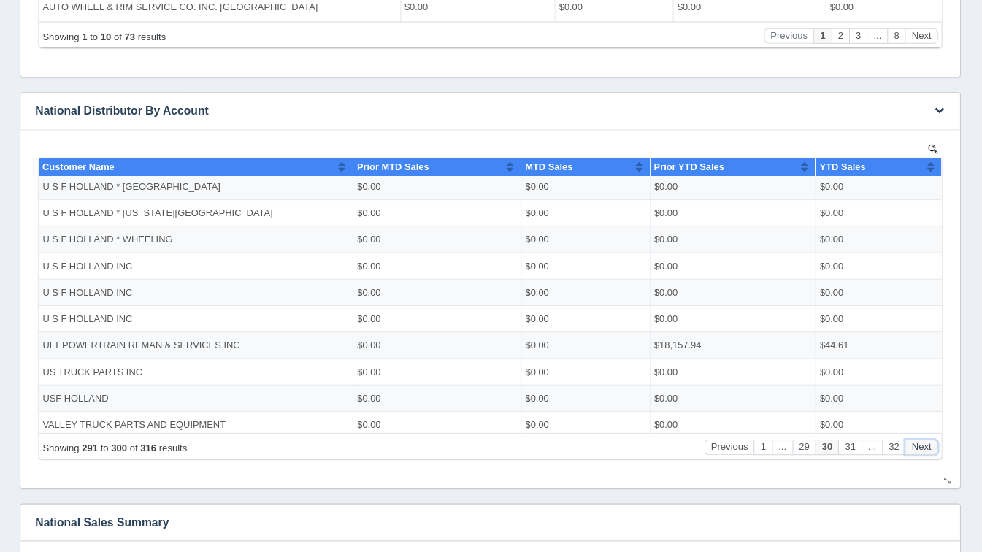
click at [913, 441] on button "Next" at bounding box center [916, 444] width 33 height 15
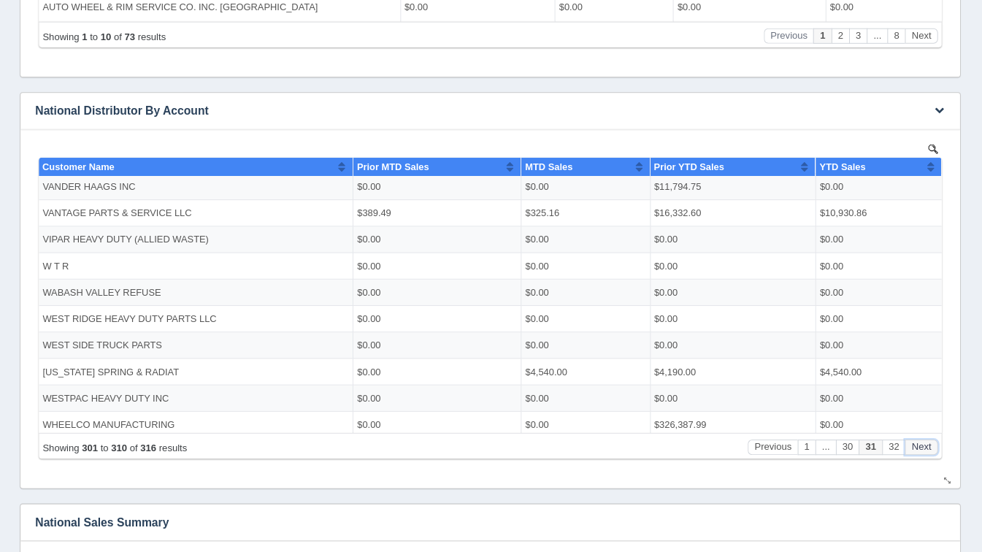
click at [913, 441] on button "Next" at bounding box center [916, 444] width 33 height 15
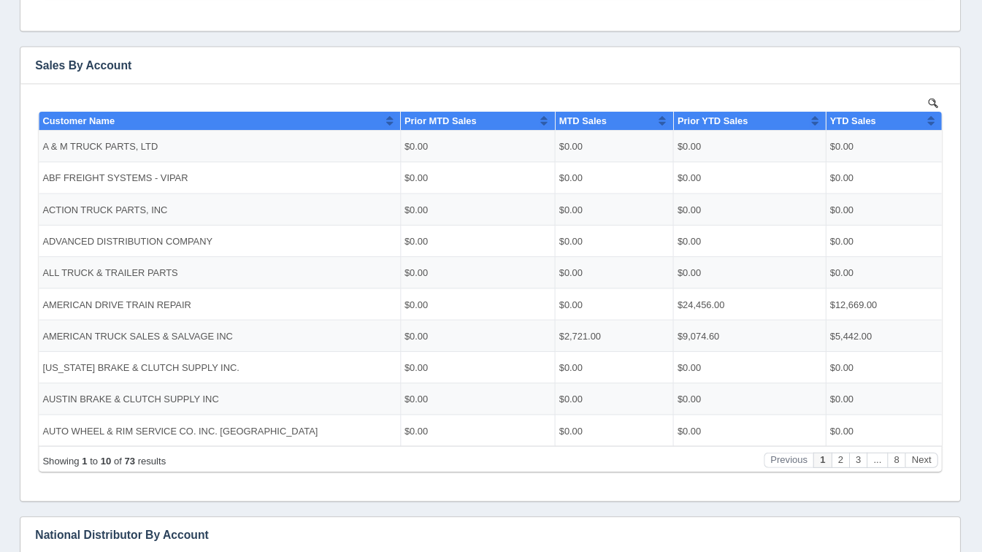
scroll to position [0, 0]
